Goal: Task Accomplishment & Management: Manage account settings

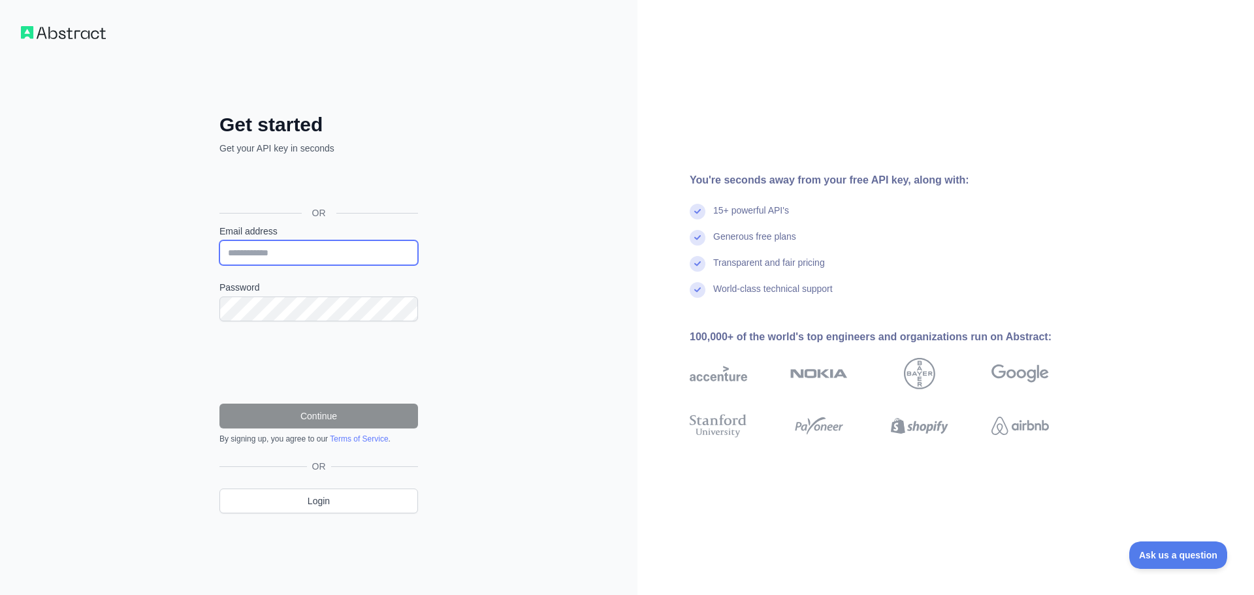
click at [326, 257] on input "Email address" at bounding box center [318, 252] width 199 height 25
type input "**********"
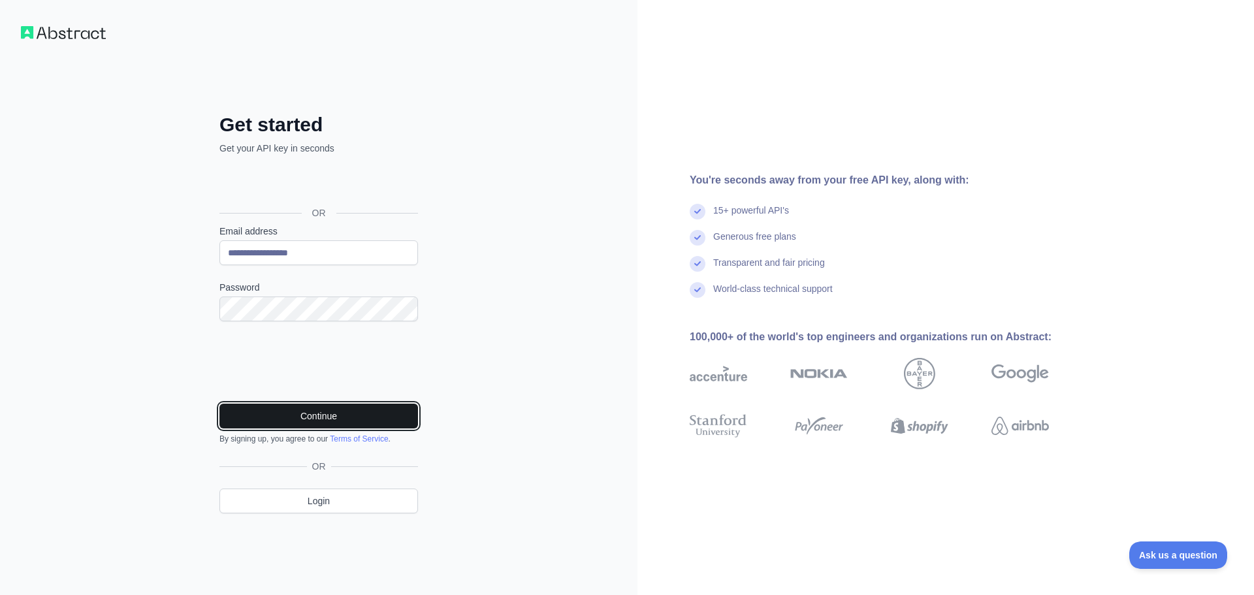
click at [323, 409] on button "Continue" at bounding box center [318, 416] width 199 height 25
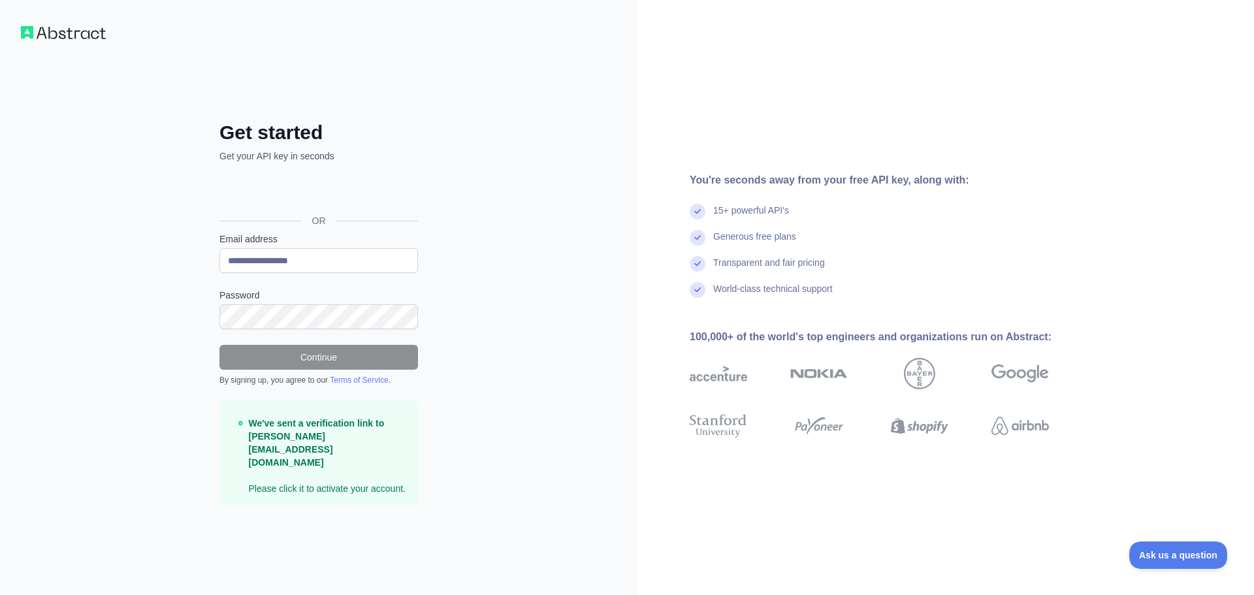
click at [530, 333] on div "**********" at bounding box center [318, 297] width 637 height 595
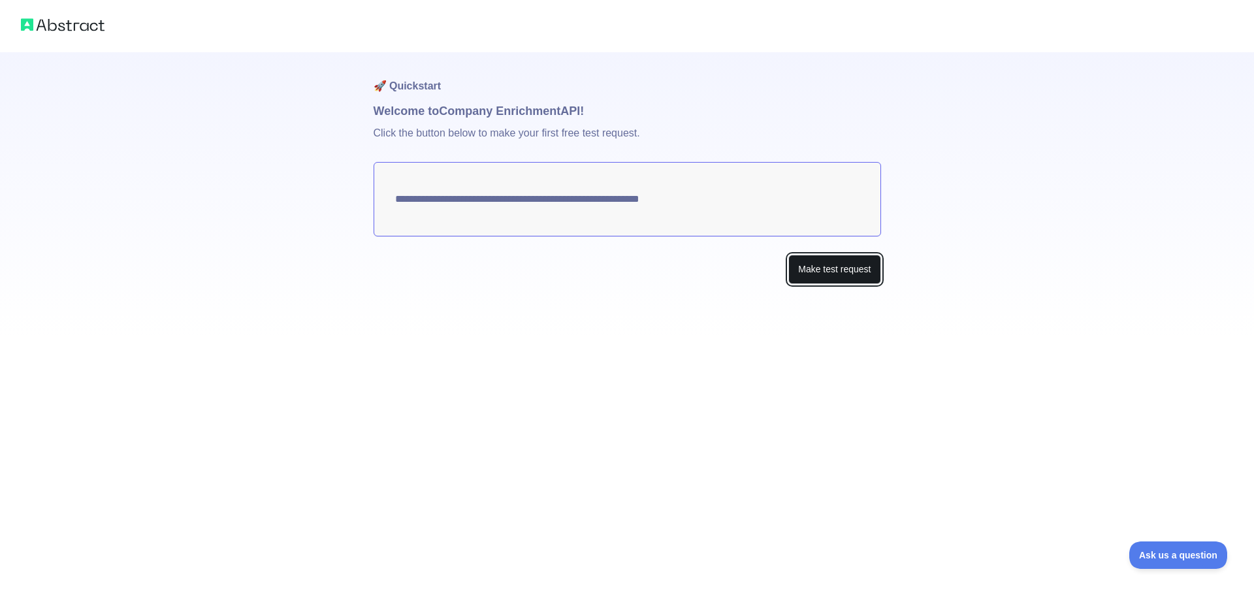
click at [816, 274] on button "Make test request" at bounding box center [834, 269] width 92 height 29
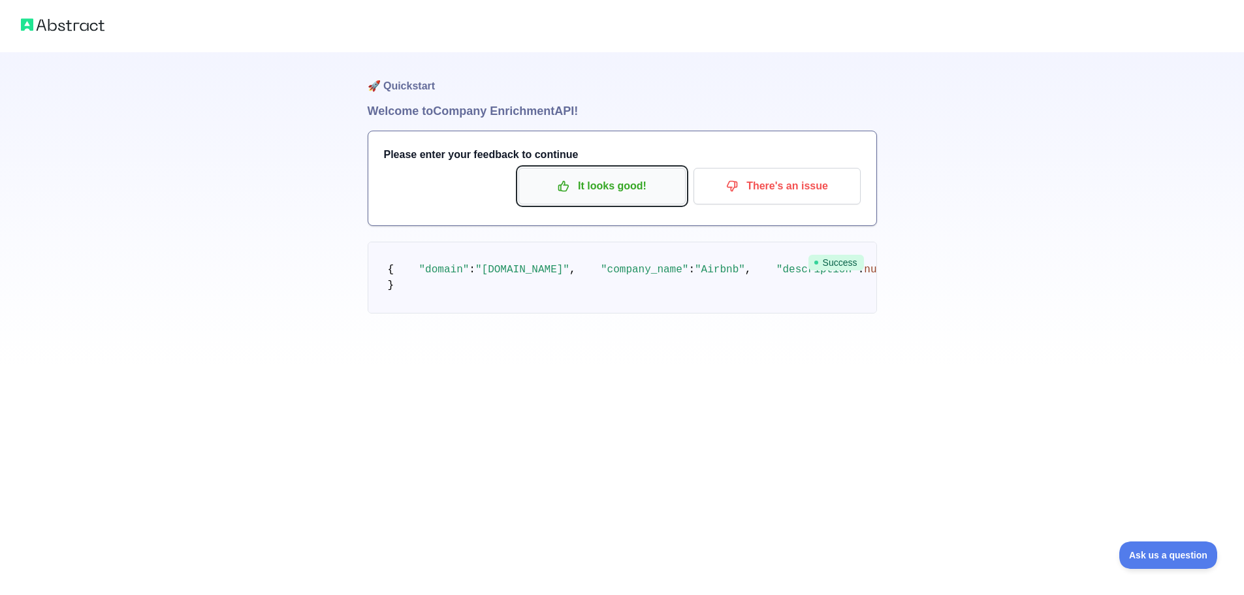
click at [626, 190] on p "It looks good!" at bounding box center [602, 186] width 148 height 22
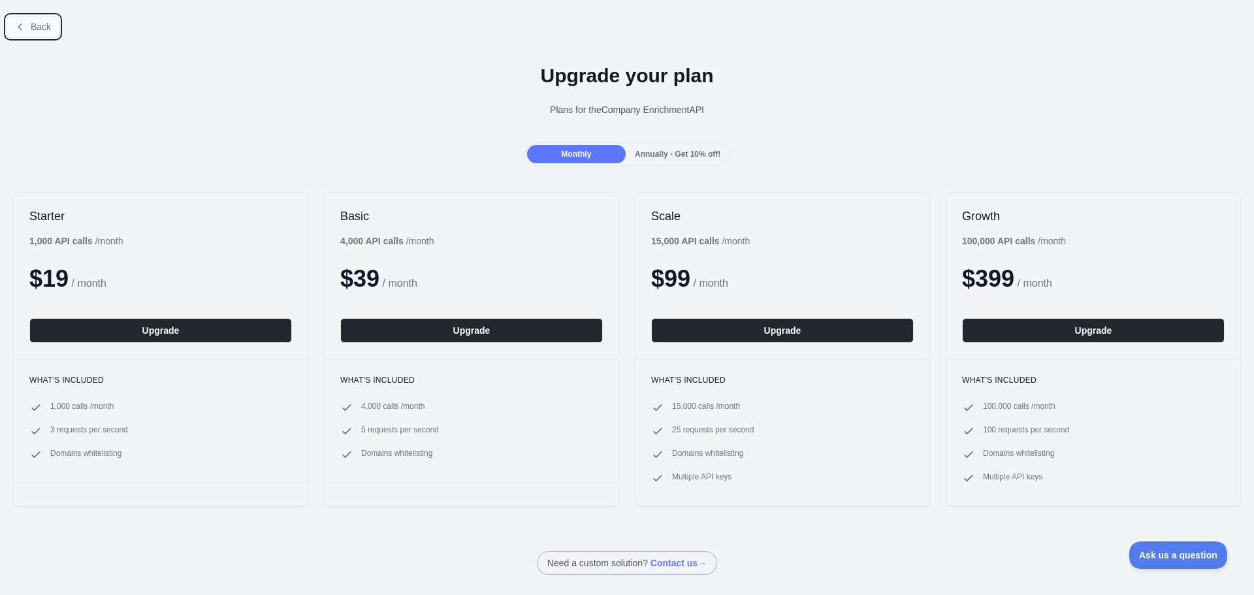
click at [37, 27] on span "Back" at bounding box center [41, 27] width 20 height 10
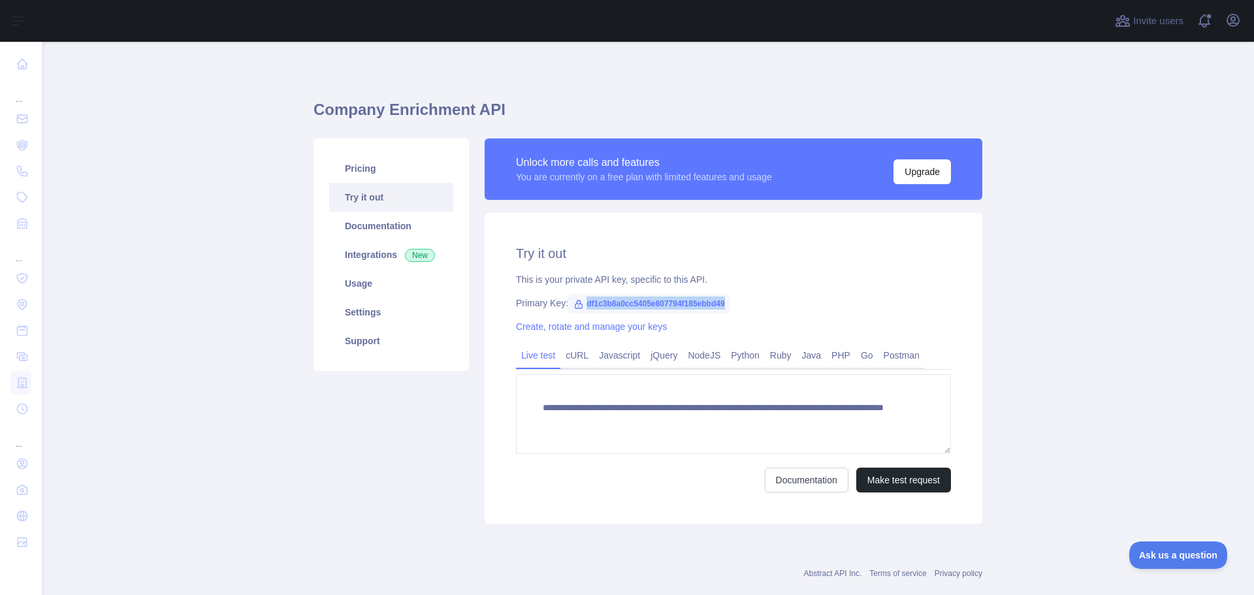
drag, startPoint x: 580, startPoint y: 305, endPoint x: 722, endPoint y: 302, distance: 141.1
click at [722, 302] on span "df1c3b8a0cc5405e807794f185ebbd49" at bounding box center [649, 304] width 162 height 20
copy span "df1c3b8a0cc5405e807794f185ebbd49"
click at [379, 255] on link "Integrations New" at bounding box center [391, 254] width 124 height 29
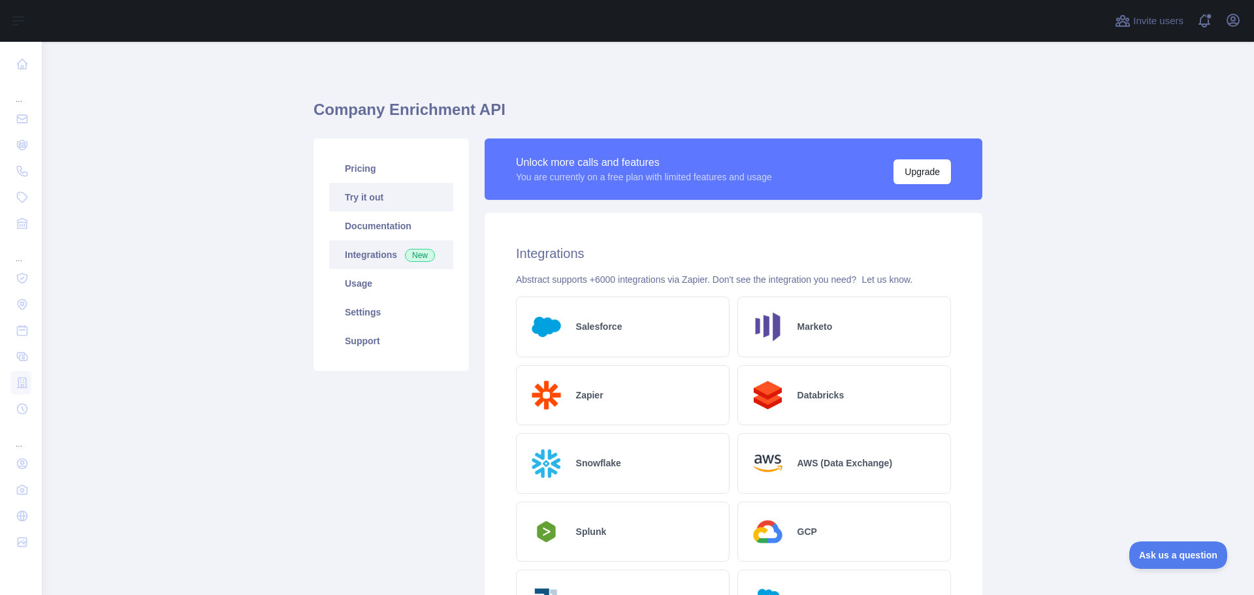
click at [355, 189] on link "Try it out" at bounding box center [391, 197] width 124 height 29
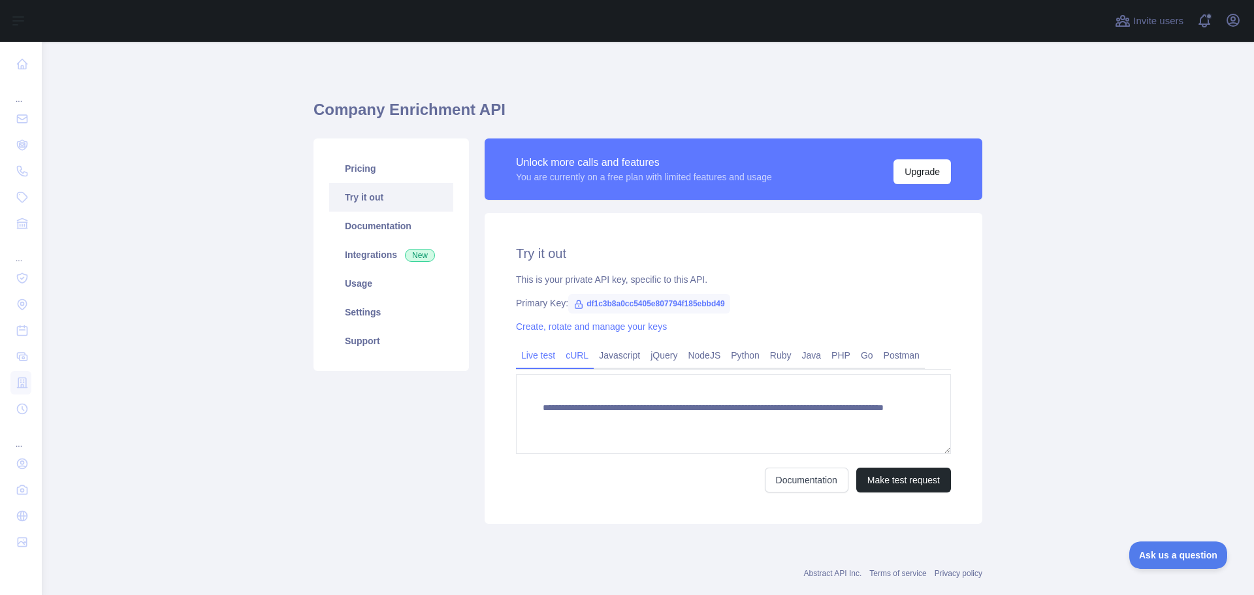
click at [580, 353] on link "cURL" at bounding box center [576, 355] width 33 height 21
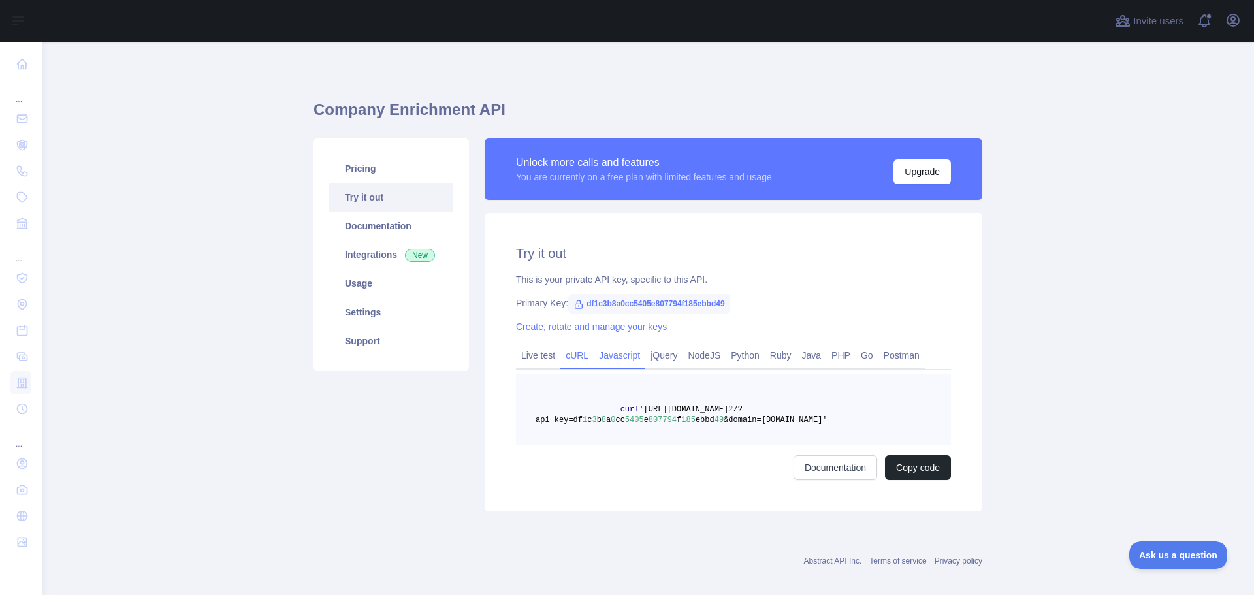
click at [623, 354] on link "Javascript" at bounding box center [620, 355] width 52 height 21
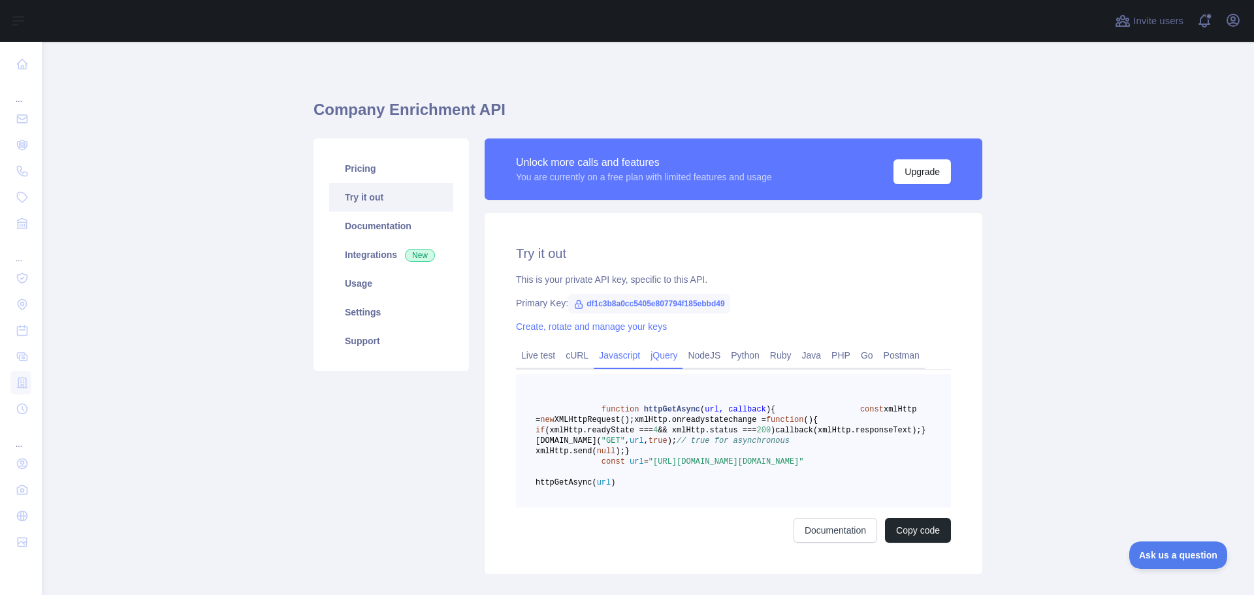
click at [673, 355] on link "jQuery" at bounding box center [663, 355] width 37 height 21
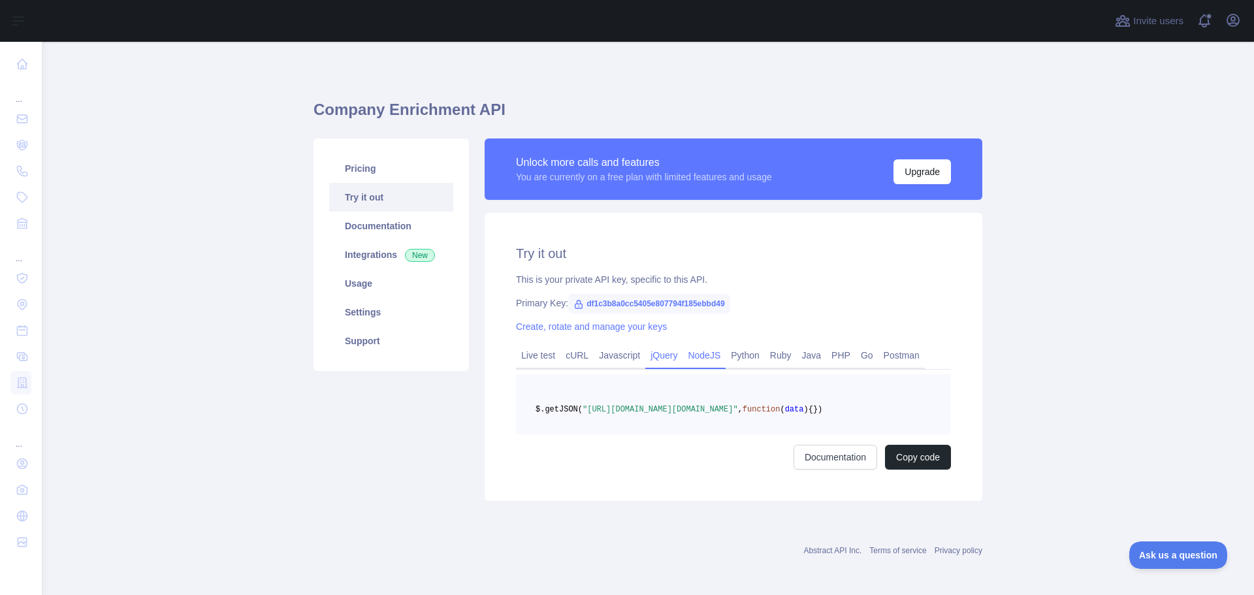
click at [695, 354] on link "NodeJS" at bounding box center [703, 355] width 43 height 21
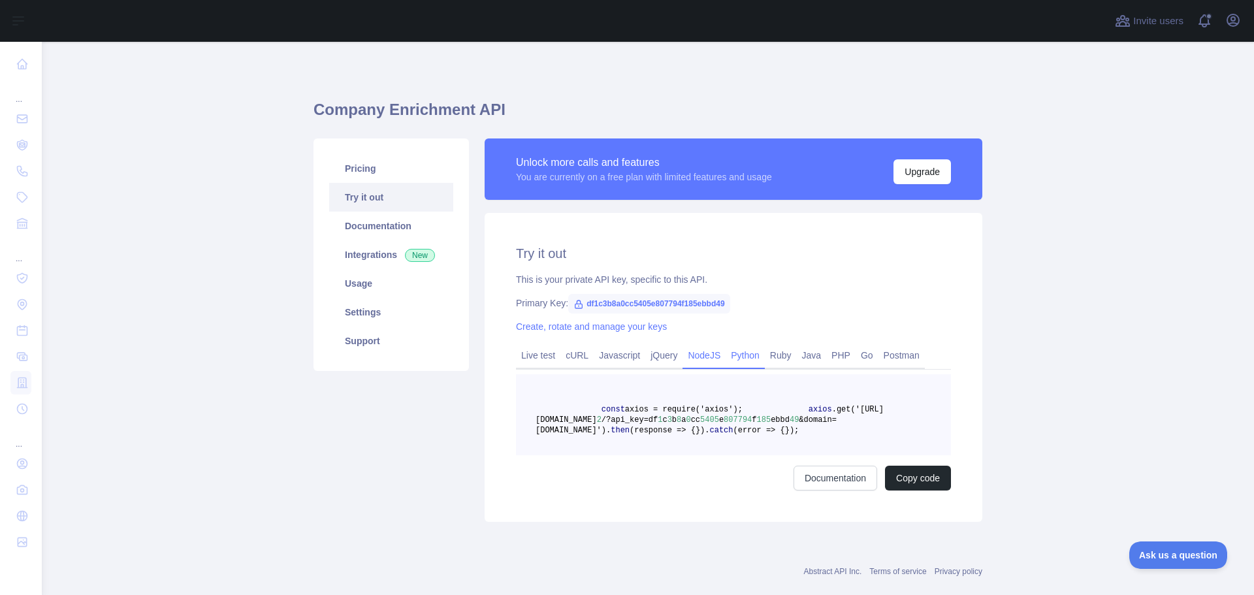
click at [731, 352] on link "Python" at bounding box center [744, 355] width 39 height 21
click at [546, 347] on link "Live test" at bounding box center [538, 355] width 44 height 21
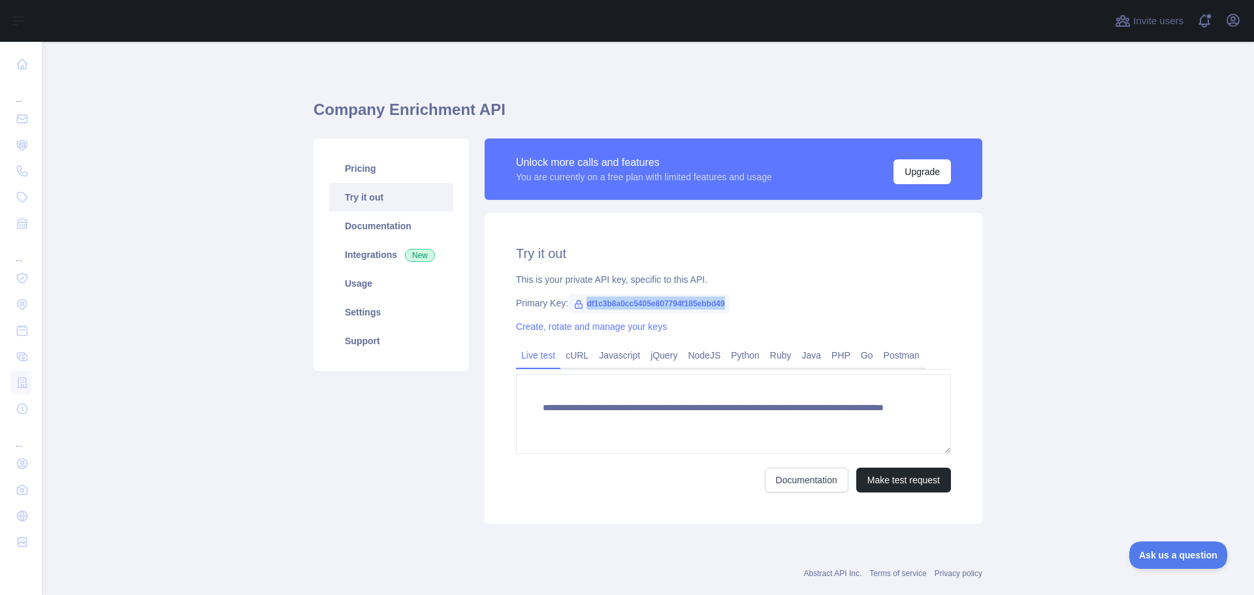
drag, startPoint x: 578, startPoint y: 303, endPoint x: 724, endPoint y: 308, distance: 146.4
click at [724, 308] on div "Primary Key: df1c3b8a0cc5405e807794f185ebbd49" at bounding box center [733, 302] width 435 height 13
copy span "df1c3b8a0cc5405e807794f185ebbd49"
click at [384, 278] on link "Usage" at bounding box center [391, 283] width 124 height 29
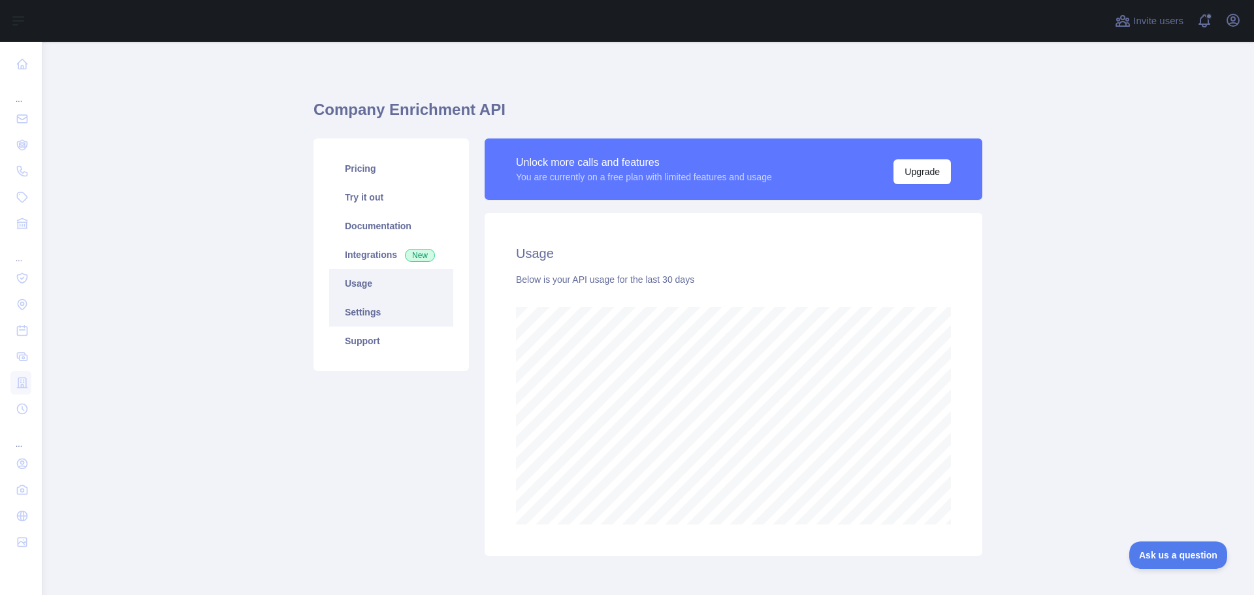
click at [414, 315] on link "Settings" at bounding box center [391, 312] width 124 height 29
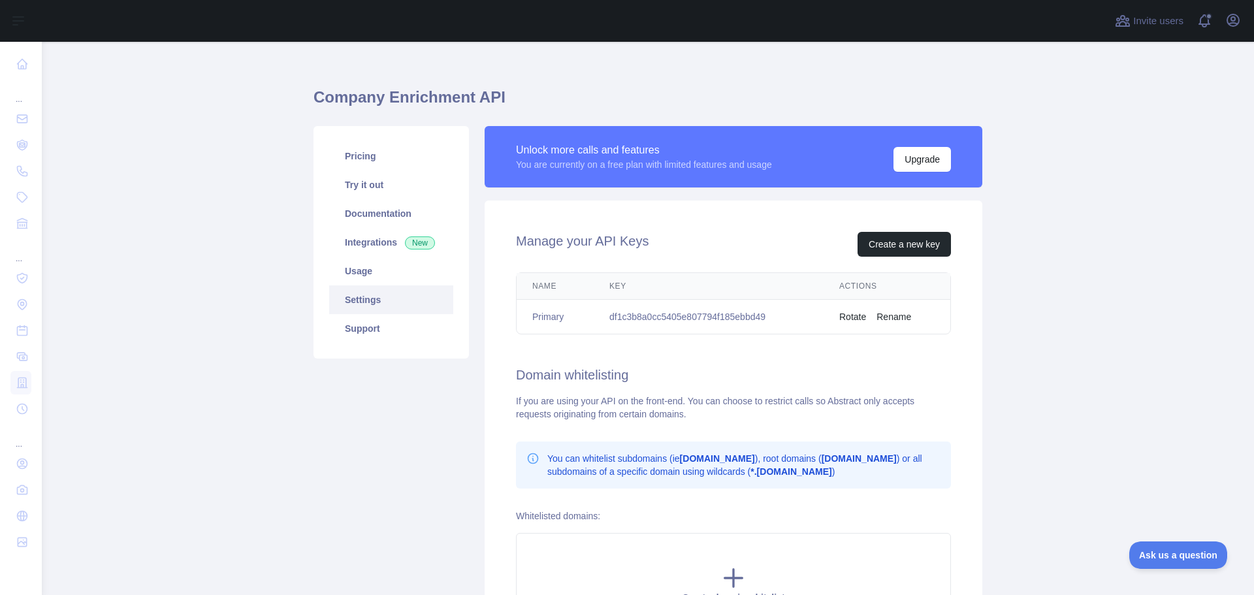
scroll to position [16, 0]
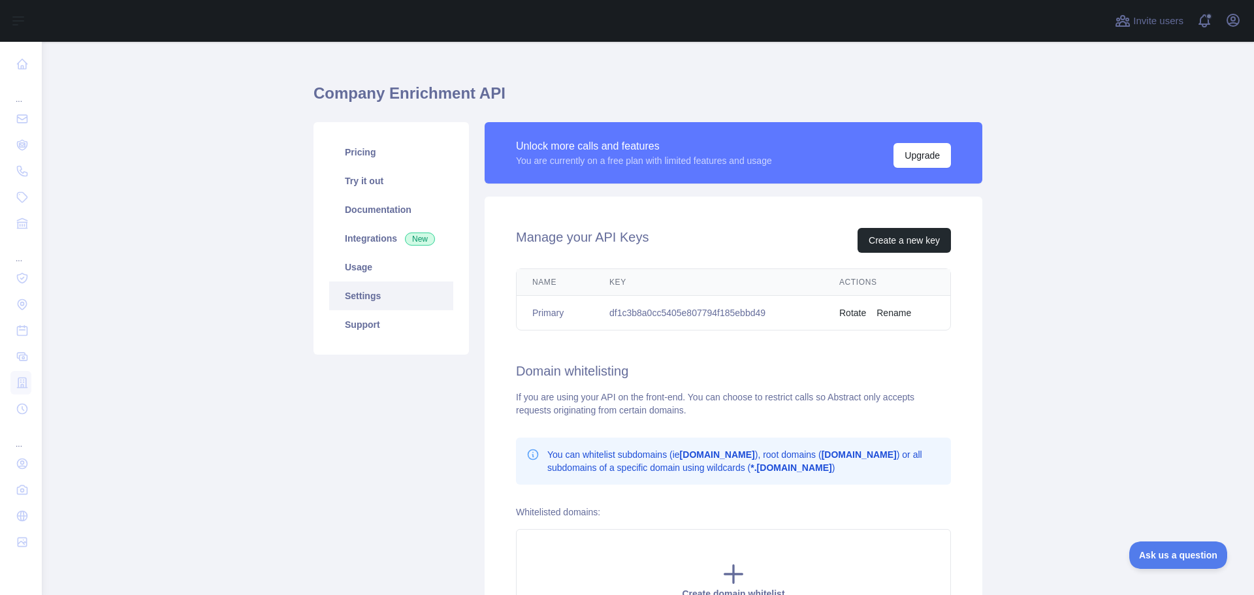
click at [673, 313] on td "df1c3b8a0cc5405e807794f185ebbd49" at bounding box center [709, 313] width 230 height 35
copy td "df1c3b8a0cc5405e807794f185ebbd49"
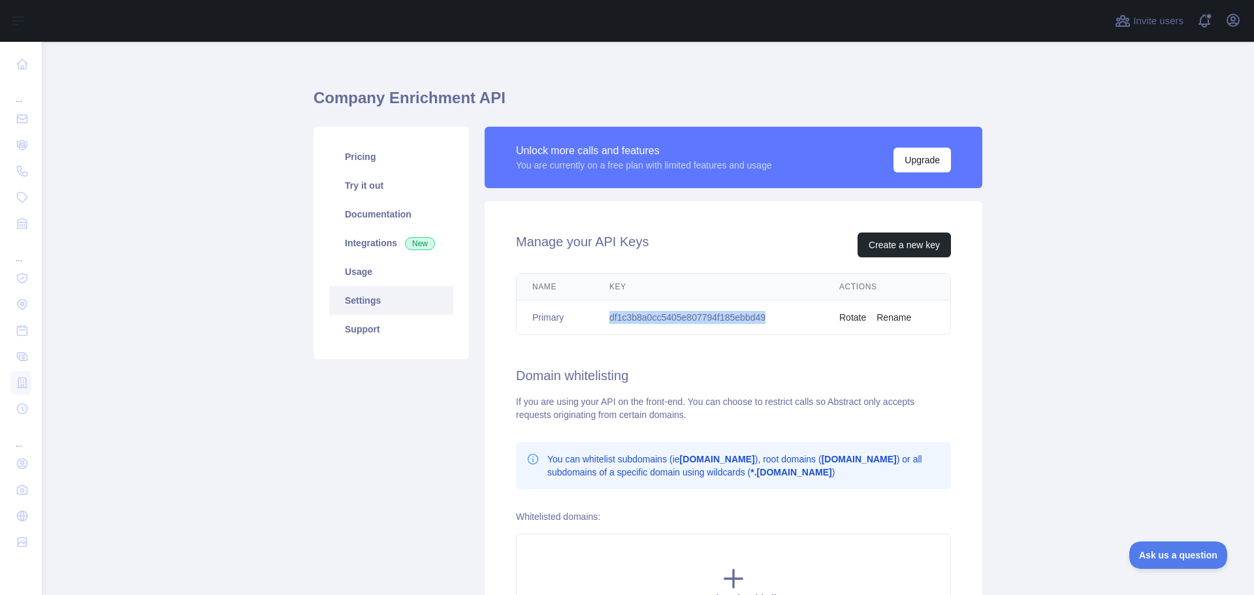
scroll to position [0, 0]
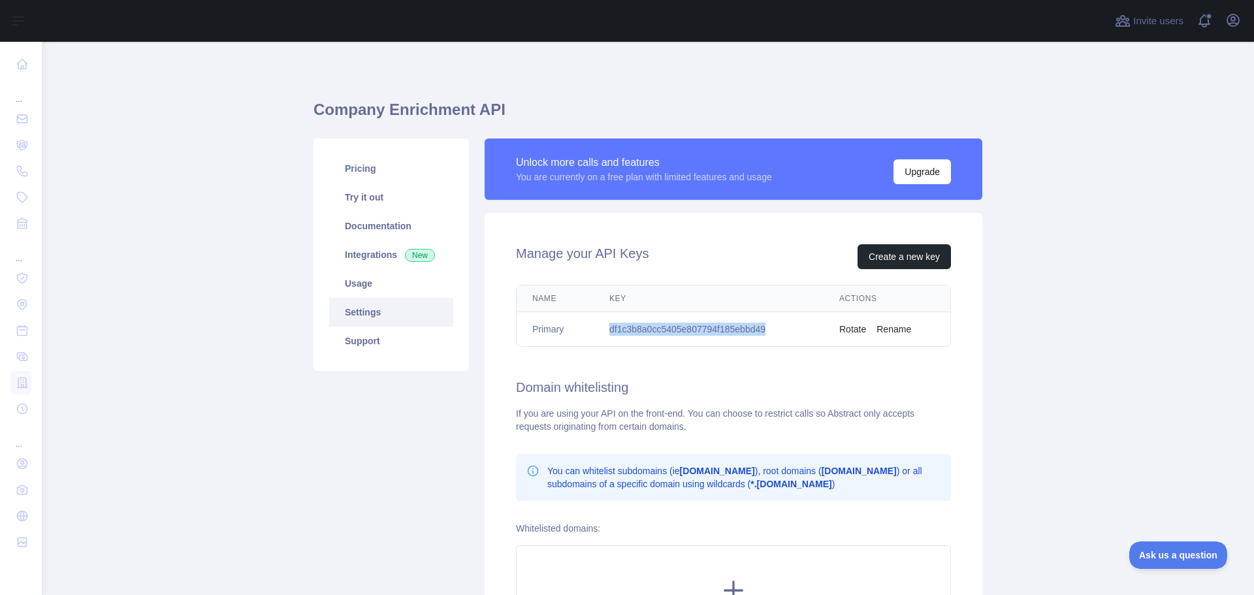
click at [698, 317] on td "df1c3b8a0cc5405e807794f185ebbd49" at bounding box center [709, 329] width 230 height 35
click at [376, 261] on link "Integrations New" at bounding box center [391, 254] width 124 height 29
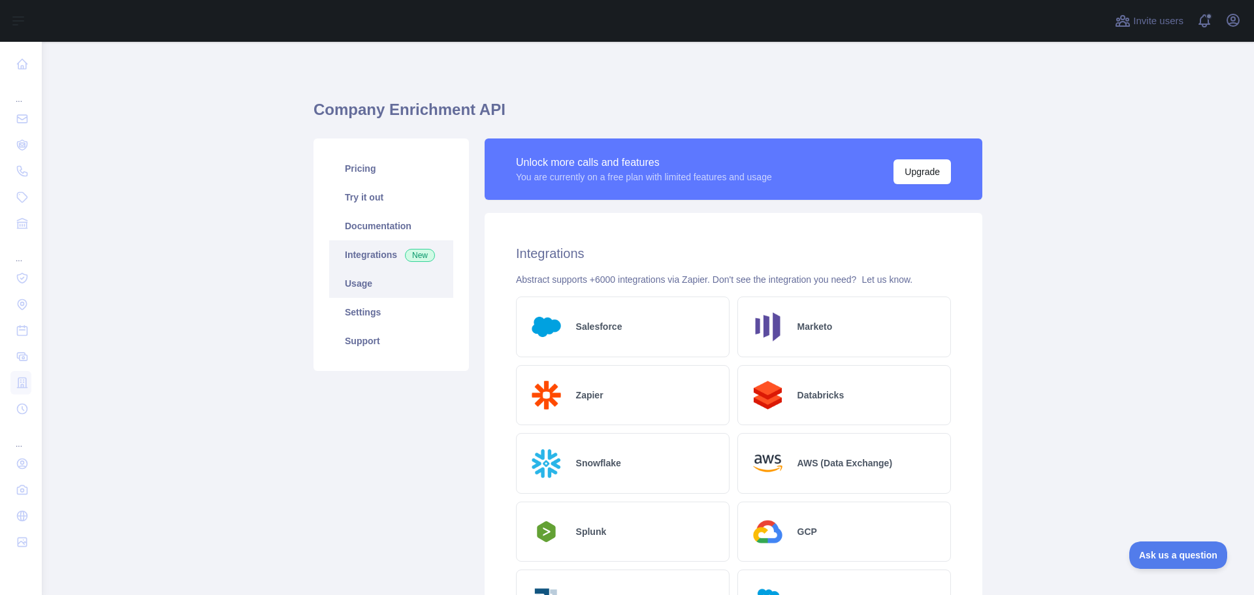
click at [370, 287] on link "Usage" at bounding box center [391, 283] width 124 height 29
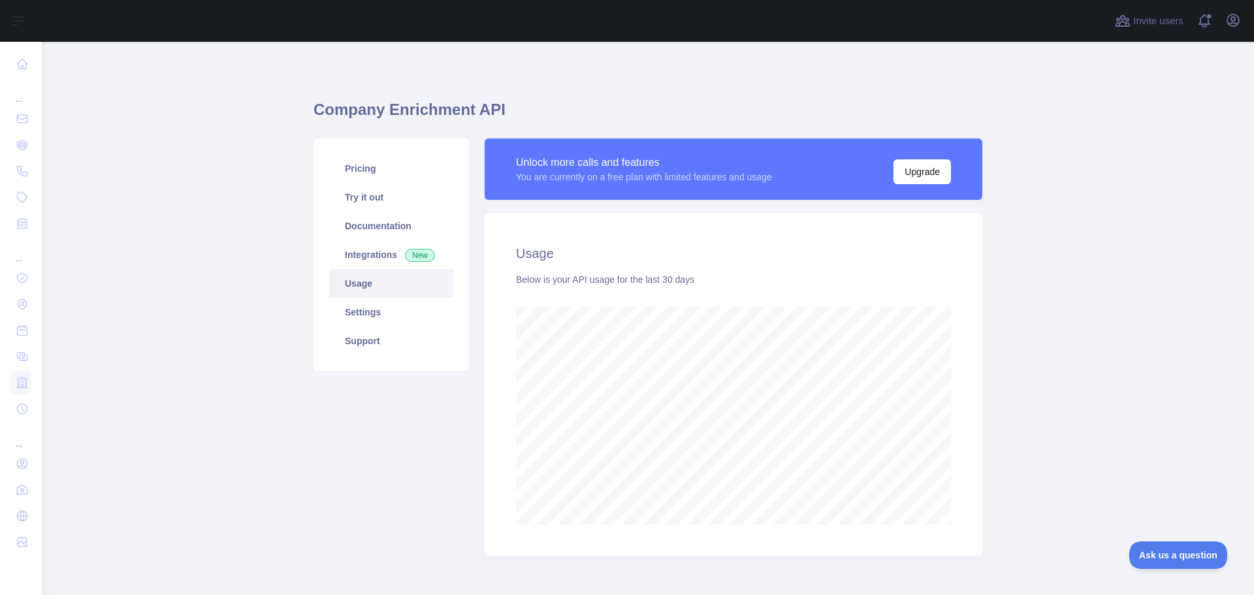
scroll to position [553, 1202]
click at [368, 255] on link "Integrations New" at bounding box center [391, 254] width 124 height 29
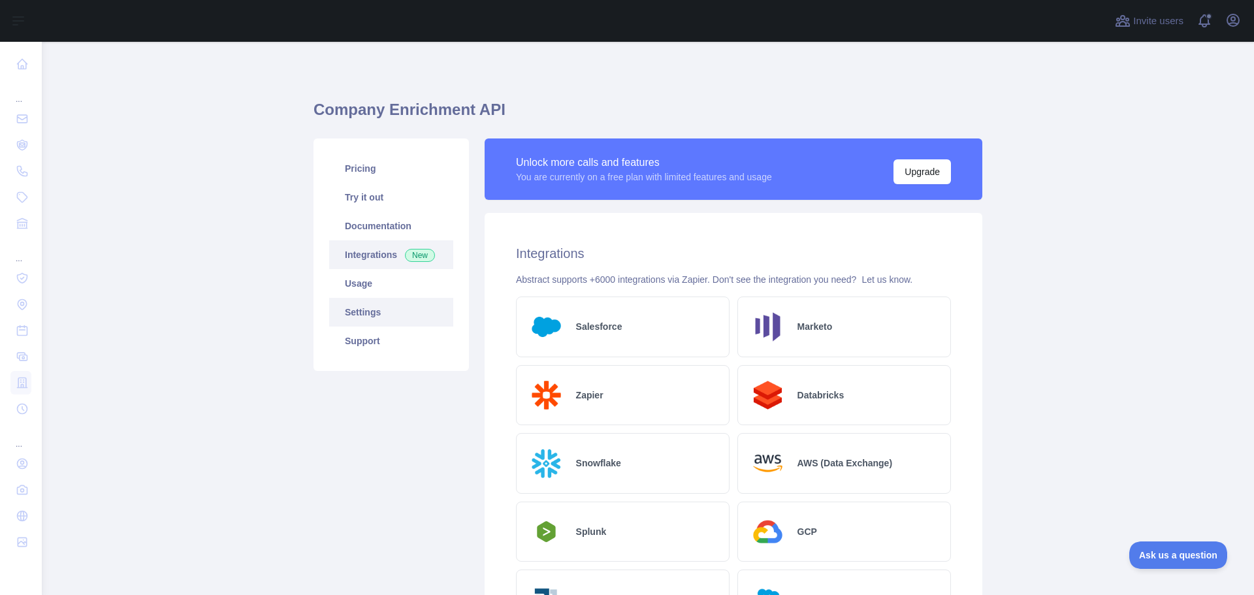
click at [358, 317] on link "Settings" at bounding box center [391, 312] width 124 height 29
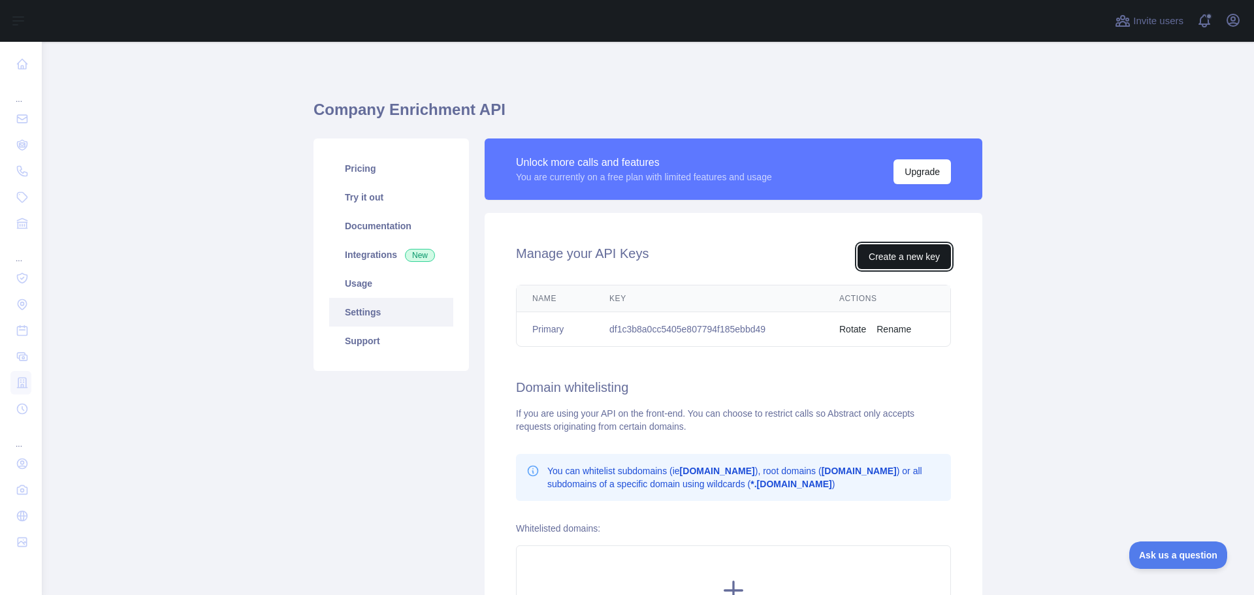
click at [897, 255] on button "Create a new key" at bounding box center [903, 256] width 93 height 25
click at [612, 328] on td "df1c3b8a0cc5405e807794f185ebbd49" at bounding box center [709, 329] width 230 height 35
copy td "df1c3b8a0cc5405e807794f185ebbd49"
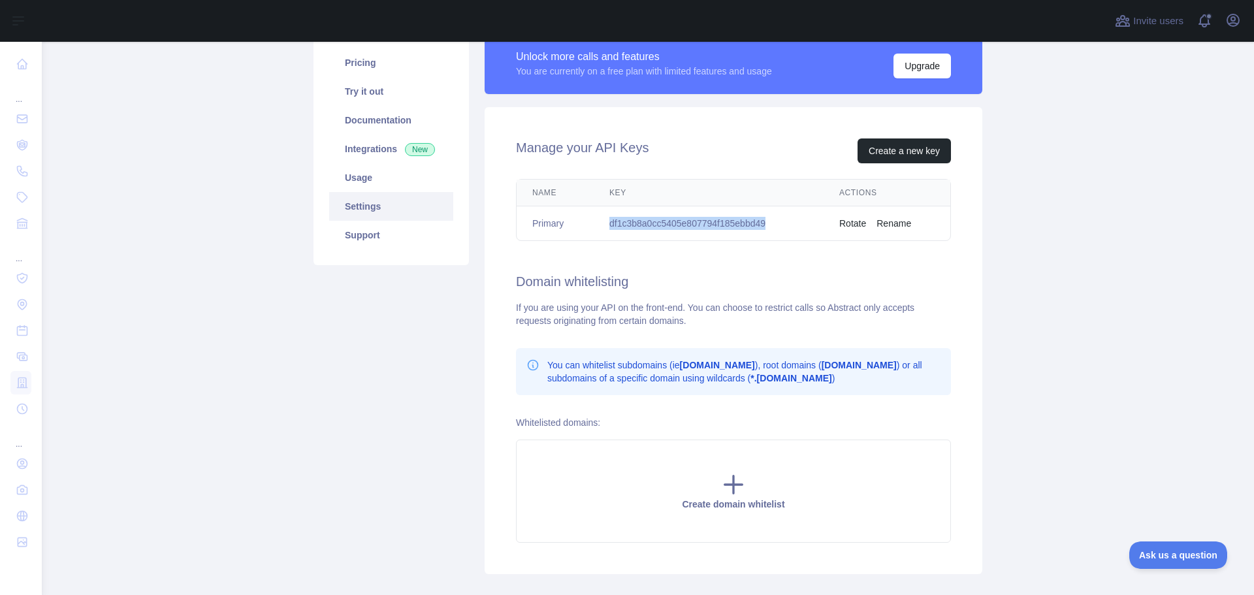
scroll to position [182, 0]
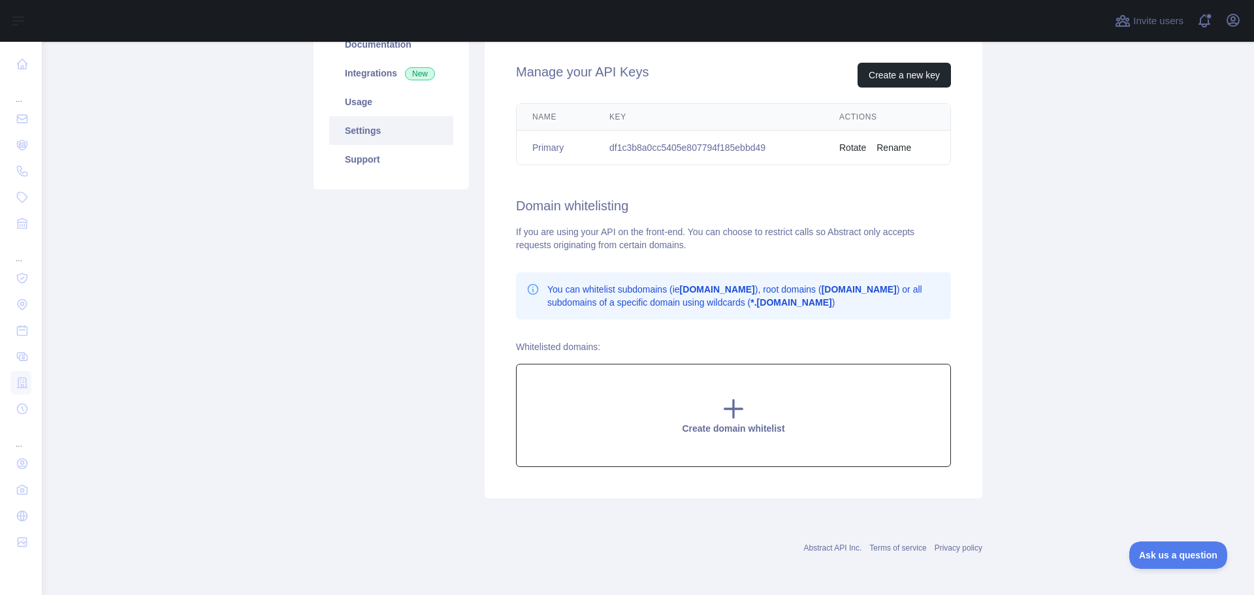
click at [696, 398] on div "Create domain whitelist" at bounding box center [733, 415] width 435 height 103
